Goal: Information Seeking & Learning: Learn about a topic

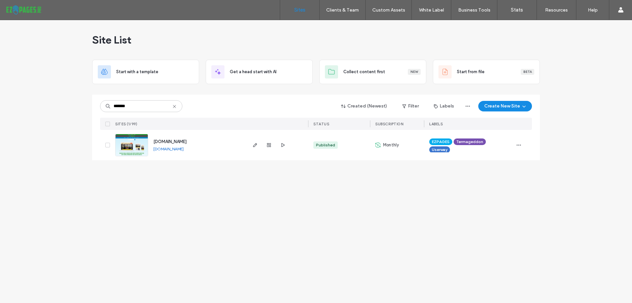
type input "*******"
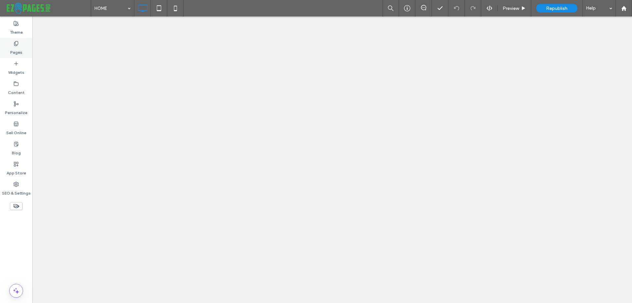
click at [13, 48] on label "Pages" at bounding box center [16, 50] width 12 height 9
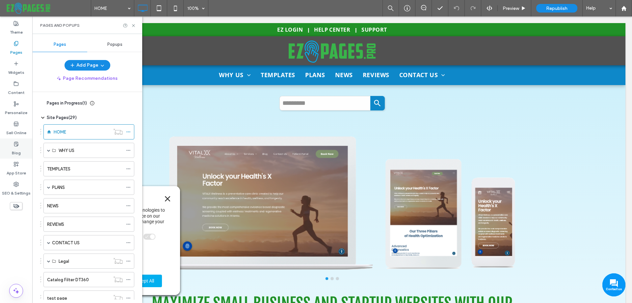
click at [20, 148] on label "Blog" at bounding box center [16, 150] width 9 height 9
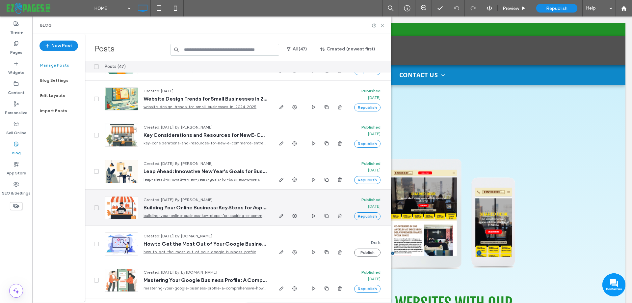
scroll to position [263, 0]
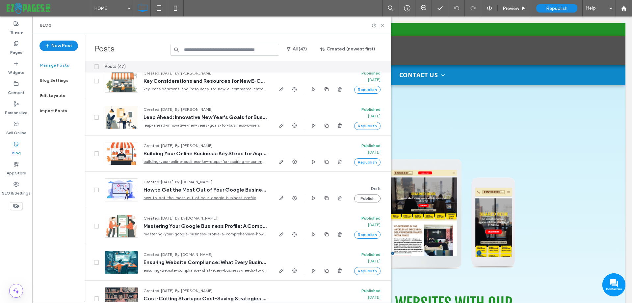
click at [200, 51] on input at bounding box center [225, 50] width 109 height 12
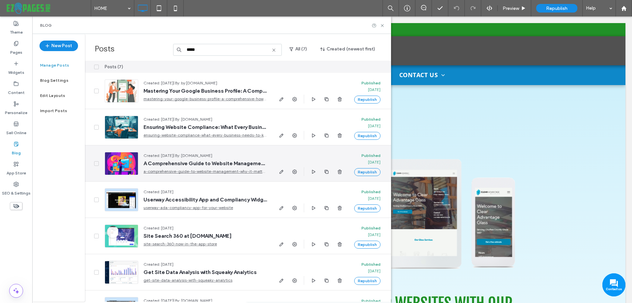
type input "*****"
drag, startPoint x: 200, startPoint y: 172, endPoint x: 158, endPoint y: 164, distance: 42.8
click at [158, 164] on span "A Comprehensive Guide to Website Management Services: Why it Matters for Your B…" at bounding box center [205, 163] width 123 height 7
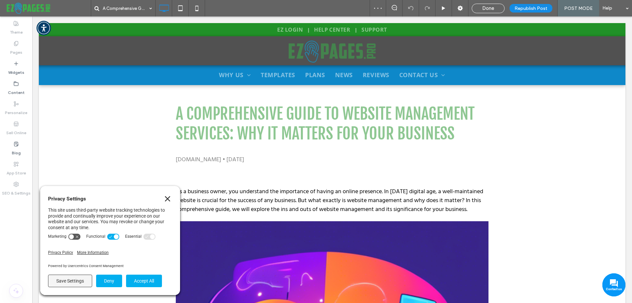
click at [170, 200] on icon "Close" at bounding box center [167, 198] width 5 height 5
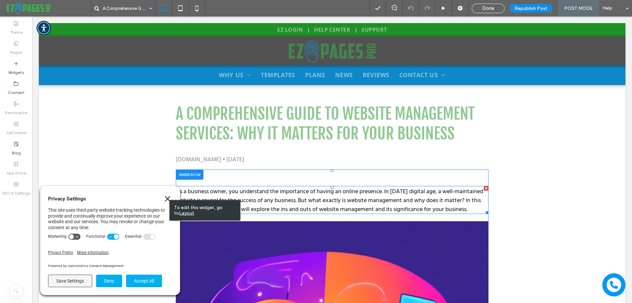
click at [274, 192] on span "As a business owner, you understand the importance of having an online presence…" at bounding box center [329, 199] width 307 height 27
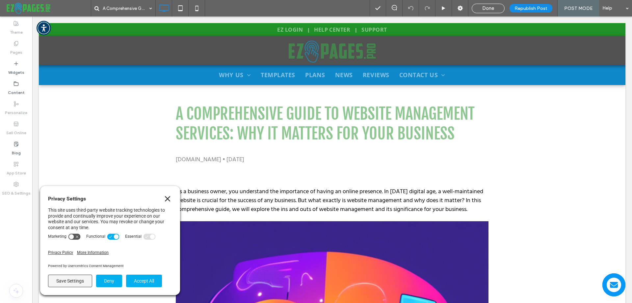
click at [168, 197] on icon "Close" at bounding box center [167, 198] width 5 height 5
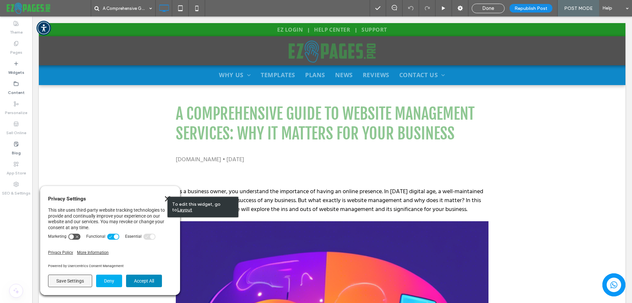
click at [146, 282] on button "Accept All" at bounding box center [144, 280] width 36 height 13
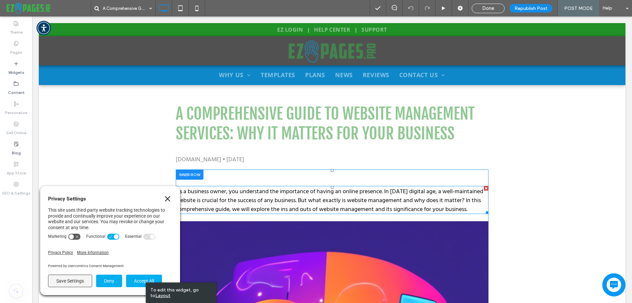
click at [297, 187] on span "As a business owner, you understand the importance of having an online presence…" at bounding box center [329, 199] width 307 height 27
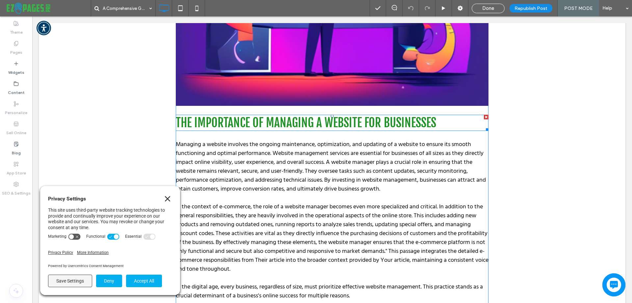
scroll to position [494, 0]
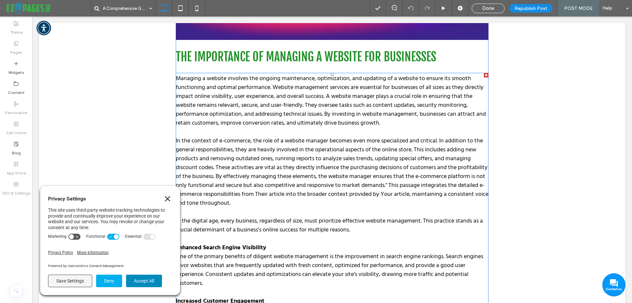
click at [439, 192] on span "In the context of e-commerce, the role of a website manager becomes even more s…" at bounding box center [332, 171] width 313 height 71
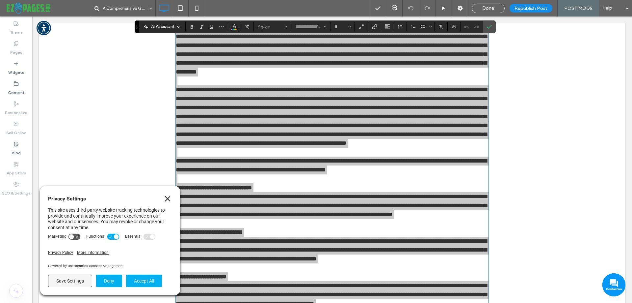
scroll to position [412, 0]
